Goal: Check status: Check status

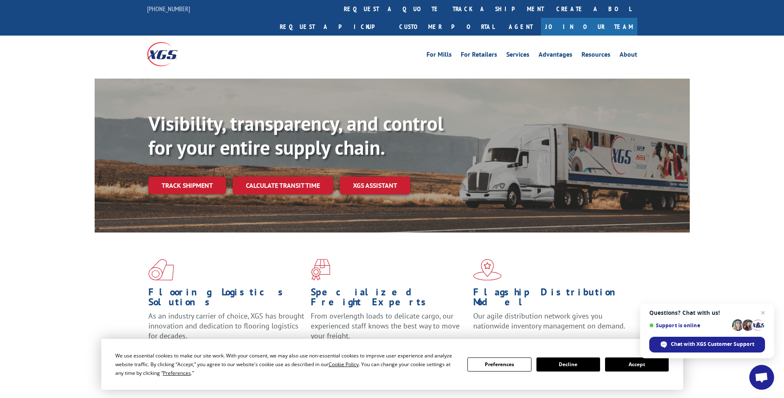
click at [627, 365] on button "Accept" at bounding box center [637, 364] width 64 height 14
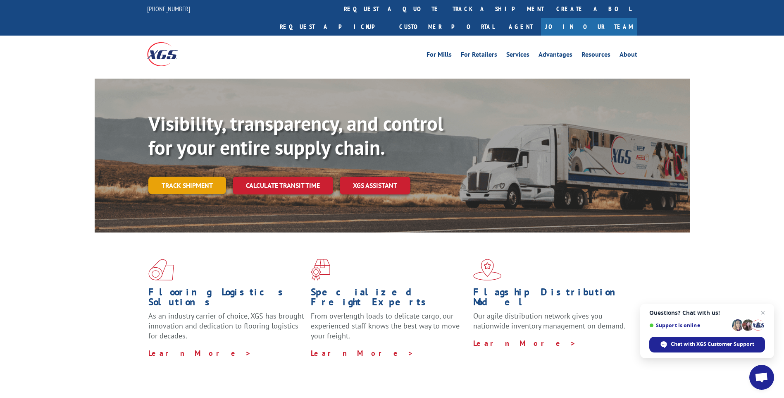
click at [200, 176] on link "Track shipment" at bounding box center [187, 184] width 78 height 17
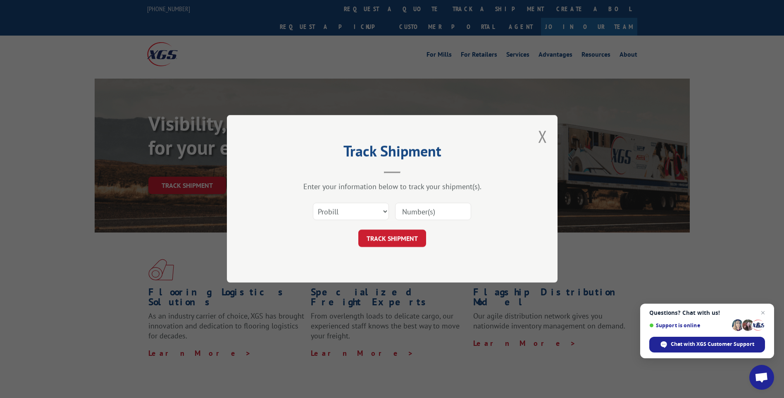
click at [405, 210] on input at bounding box center [433, 211] width 76 height 17
type input "17666765"
click at [393, 239] on button "TRACK SHIPMENT" at bounding box center [392, 238] width 68 height 17
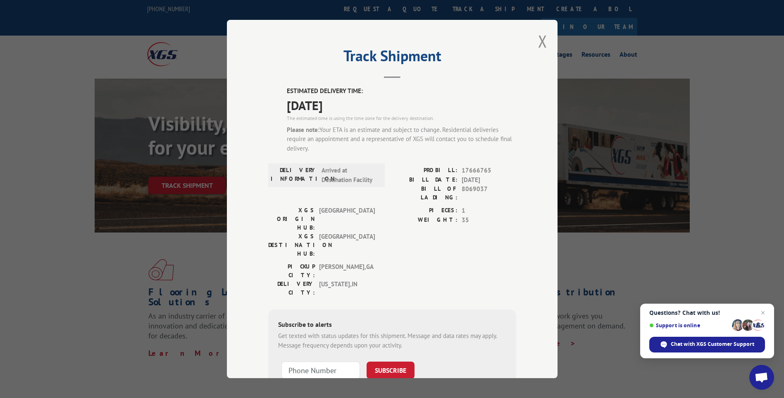
scroll to position [52, 0]
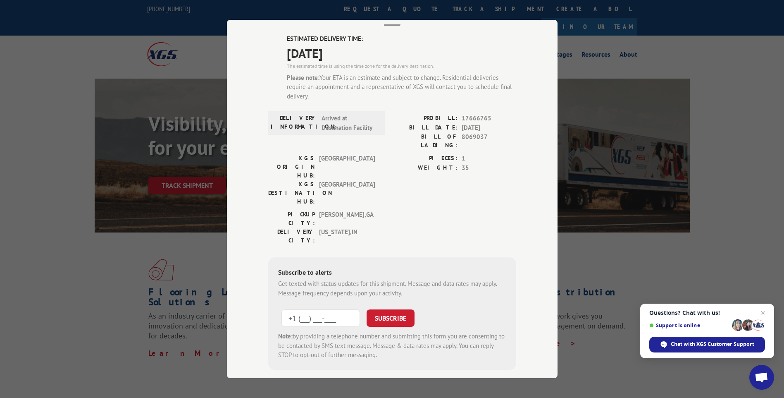
click at [305, 309] on input "+1 (___) ___-____" at bounding box center [320, 317] width 79 height 17
type input "[PHONE_NUMBER]"
click at [374, 309] on button "SUBSCRIBE" at bounding box center [391, 317] width 48 height 17
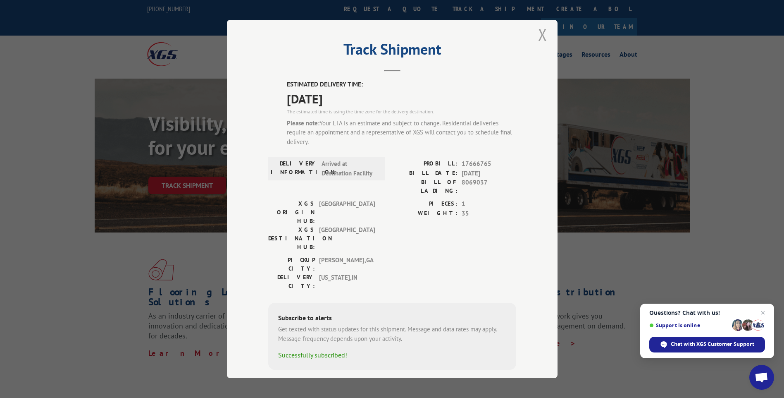
click at [539, 36] on button "Close modal" at bounding box center [542, 35] width 9 height 22
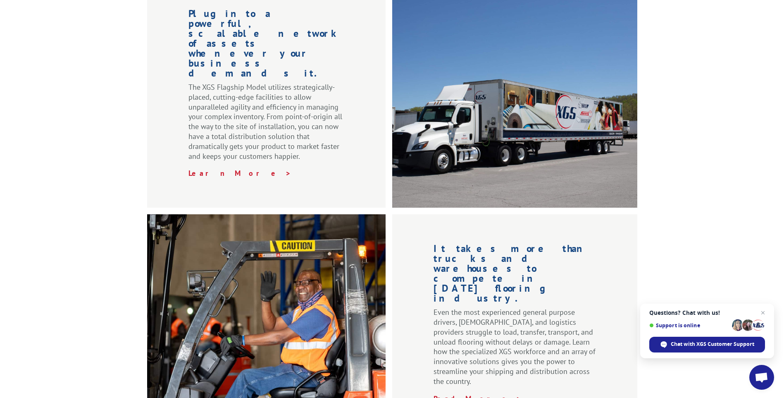
scroll to position [1102, 0]
